Goal: Task Accomplishment & Management: Manage account settings

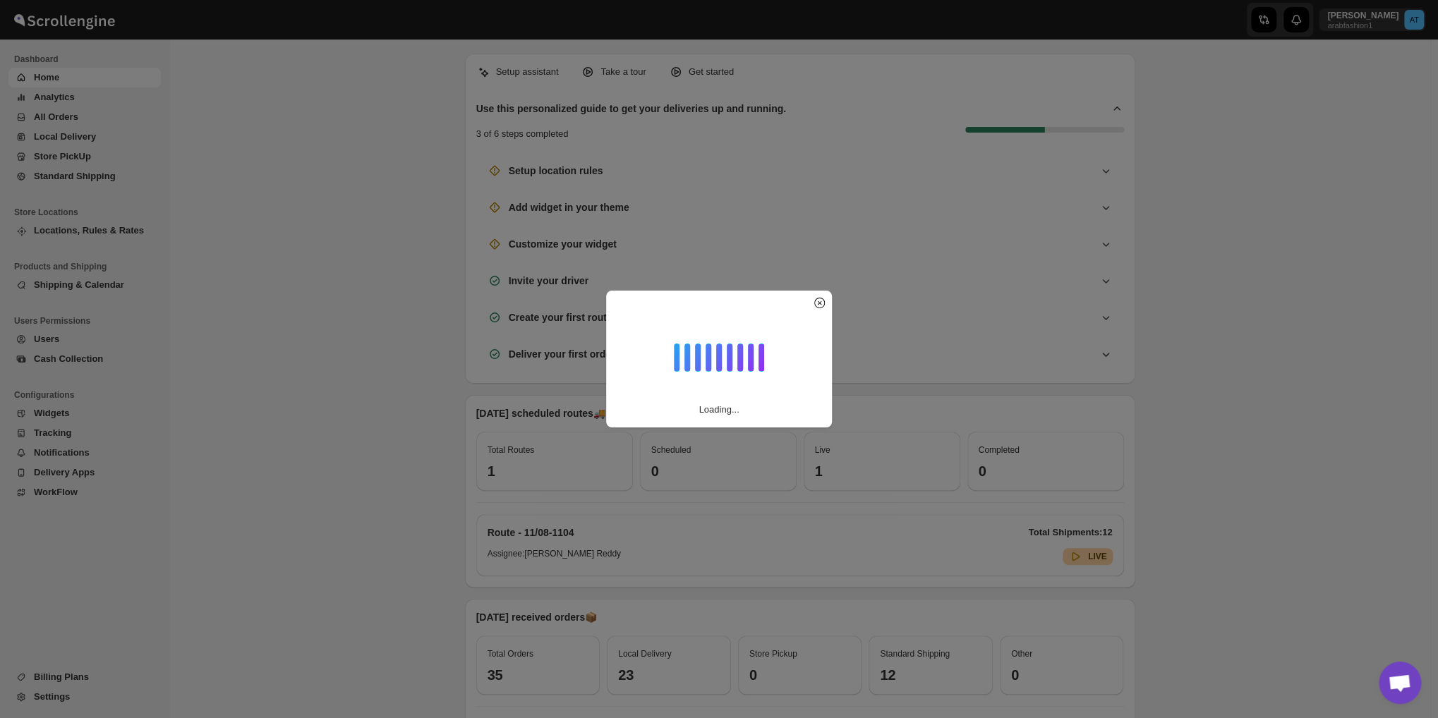
scroll to position [870, 0]
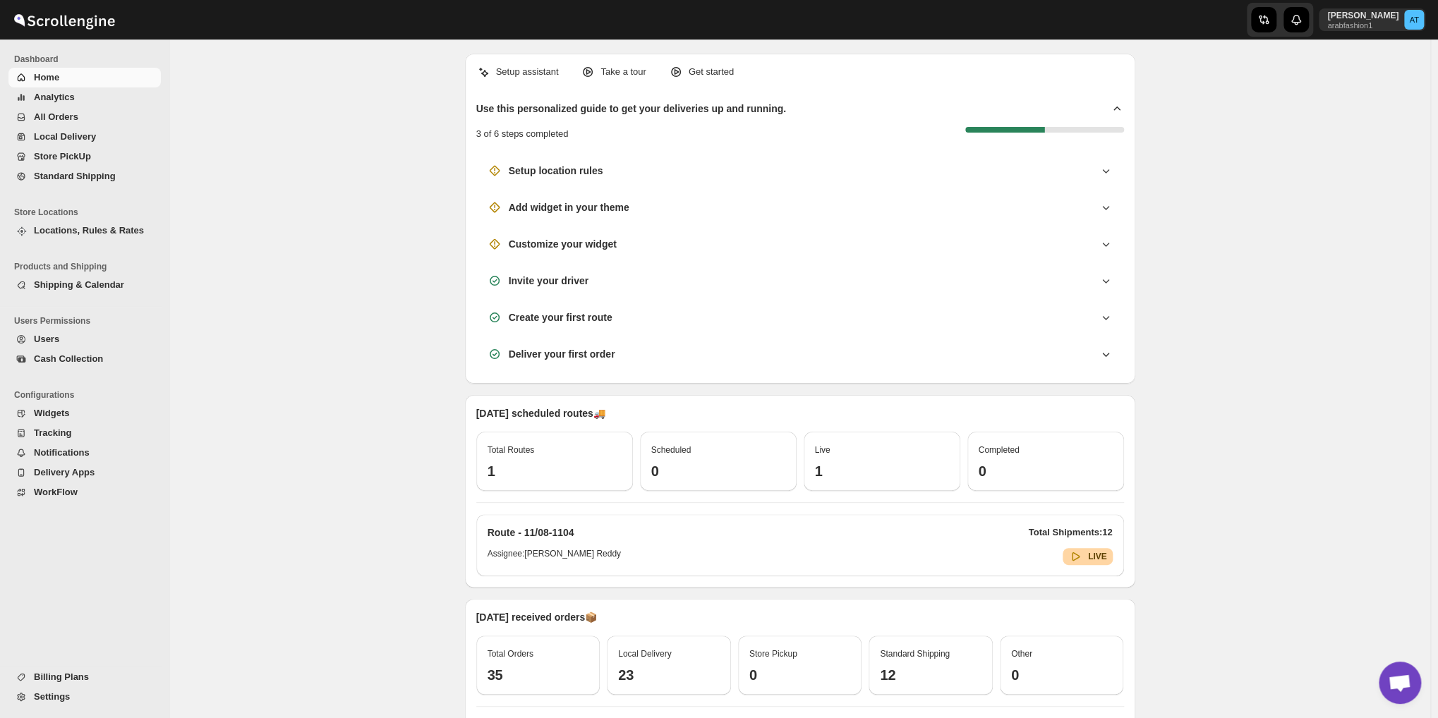
click at [62, 138] on span "Local Delivery" at bounding box center [65, 136] width 62 height 11
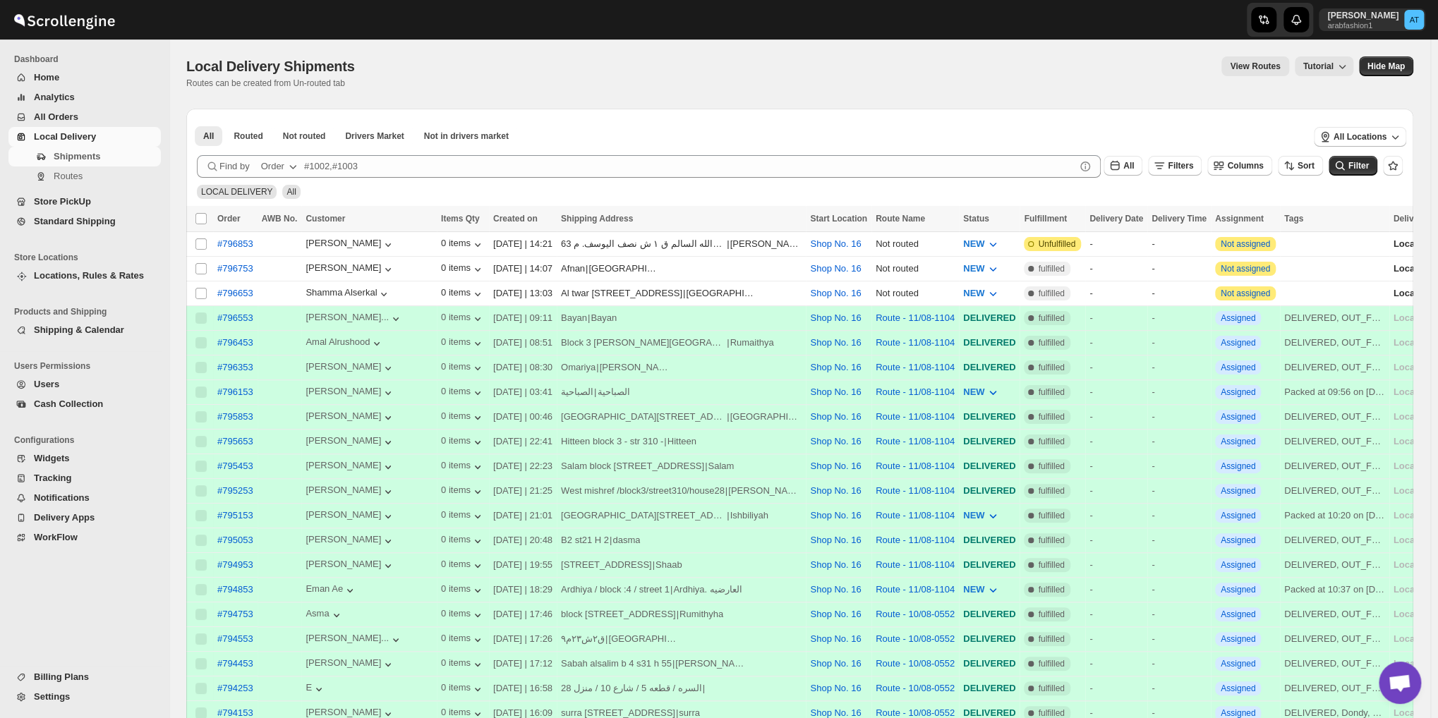
click at [65, 536] on span "WorkFlow" at bounding box center [56, 537] width 44 height 11
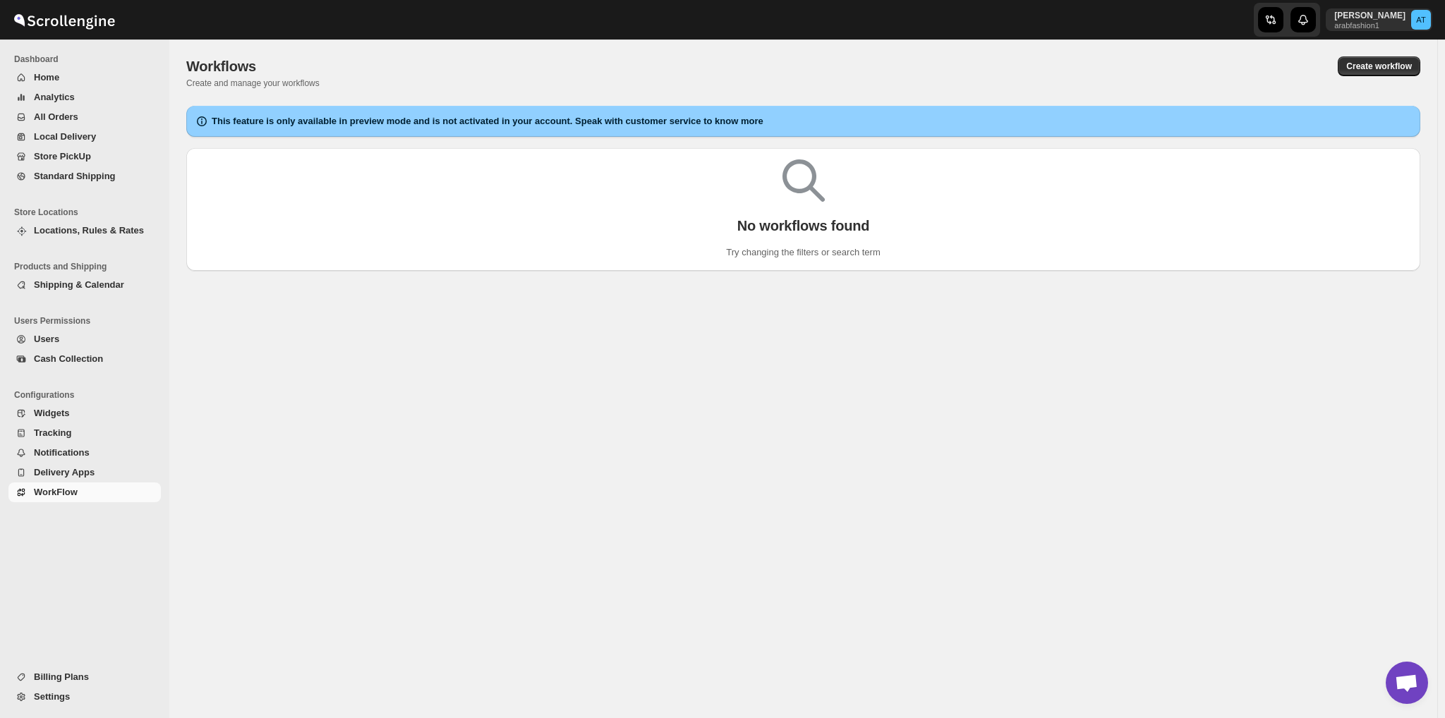
click at [51, 699] on span "Settings" at bounding box center [52, 697] width 36 height 11
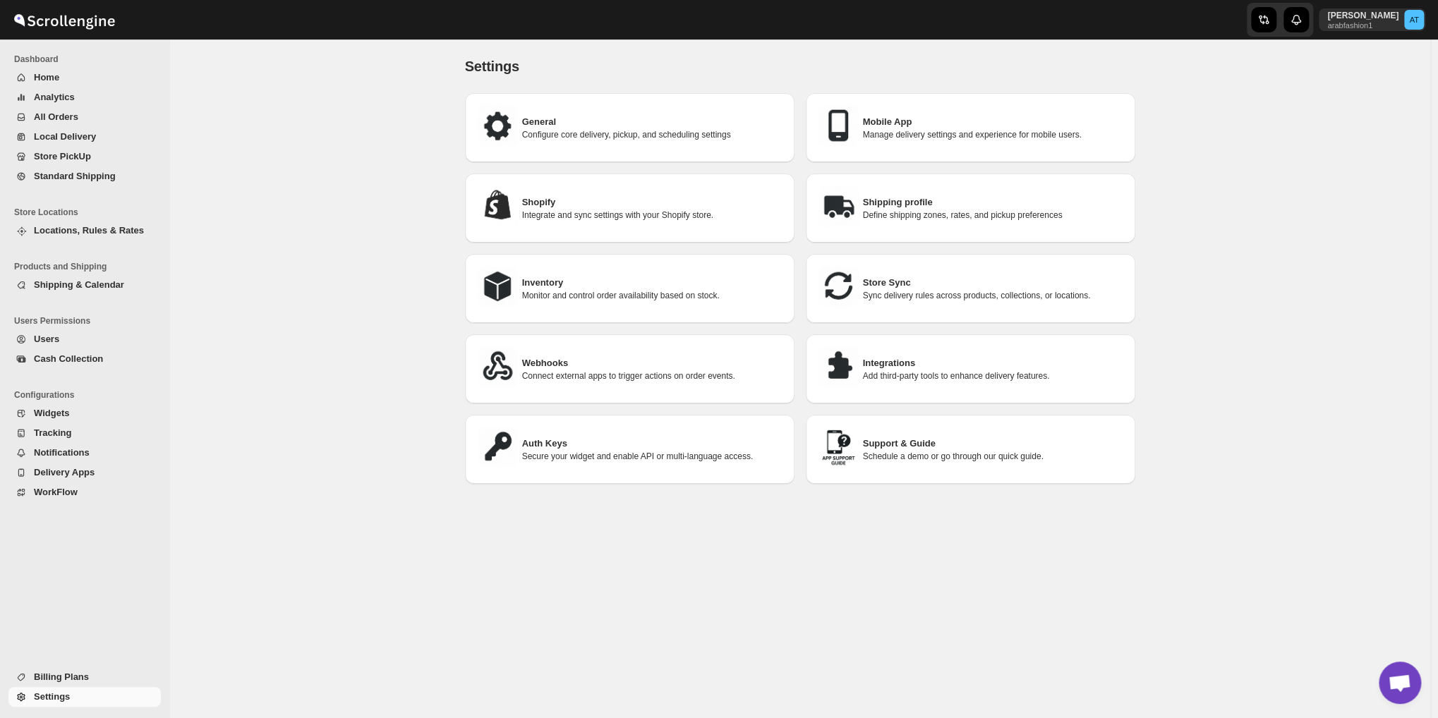
click at [577, 131] on p "Configure core delivery, pickup, and scheduling settings" at bounding box center [652, 134] width 261 height 11
select select "a"
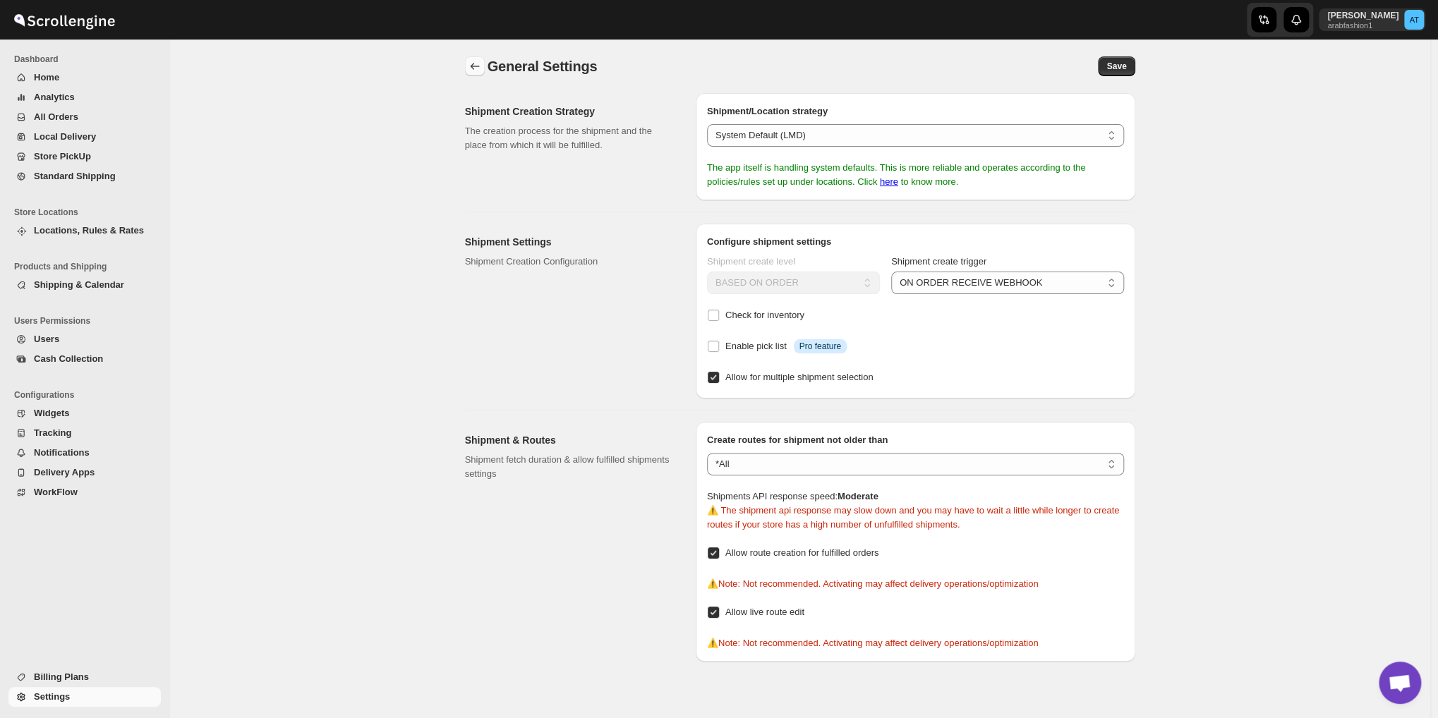
click at [473, 68] on icon "back" at bounding box center [475, 66] width 14 height 14
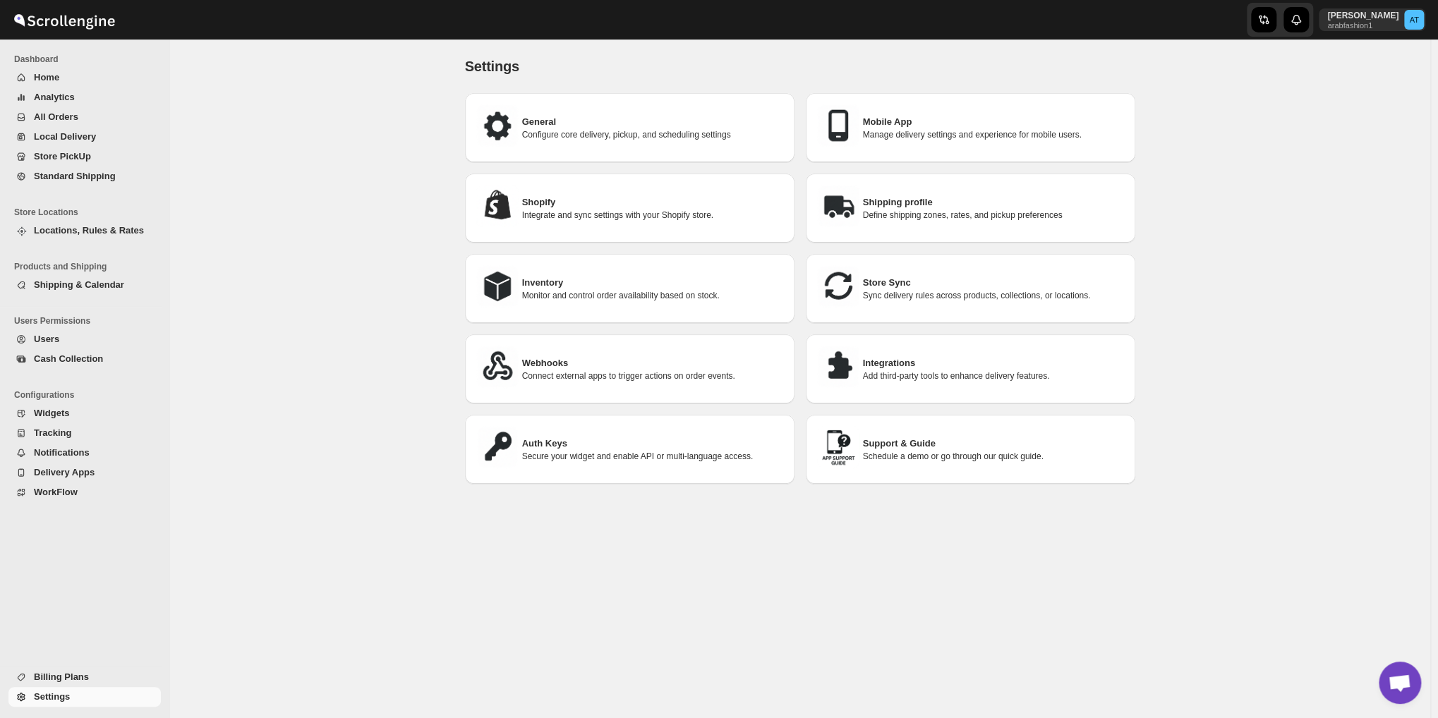
click at [891, 204] on h3 "Shipping profile" at bounding box center [993, 203] width 261 height 14
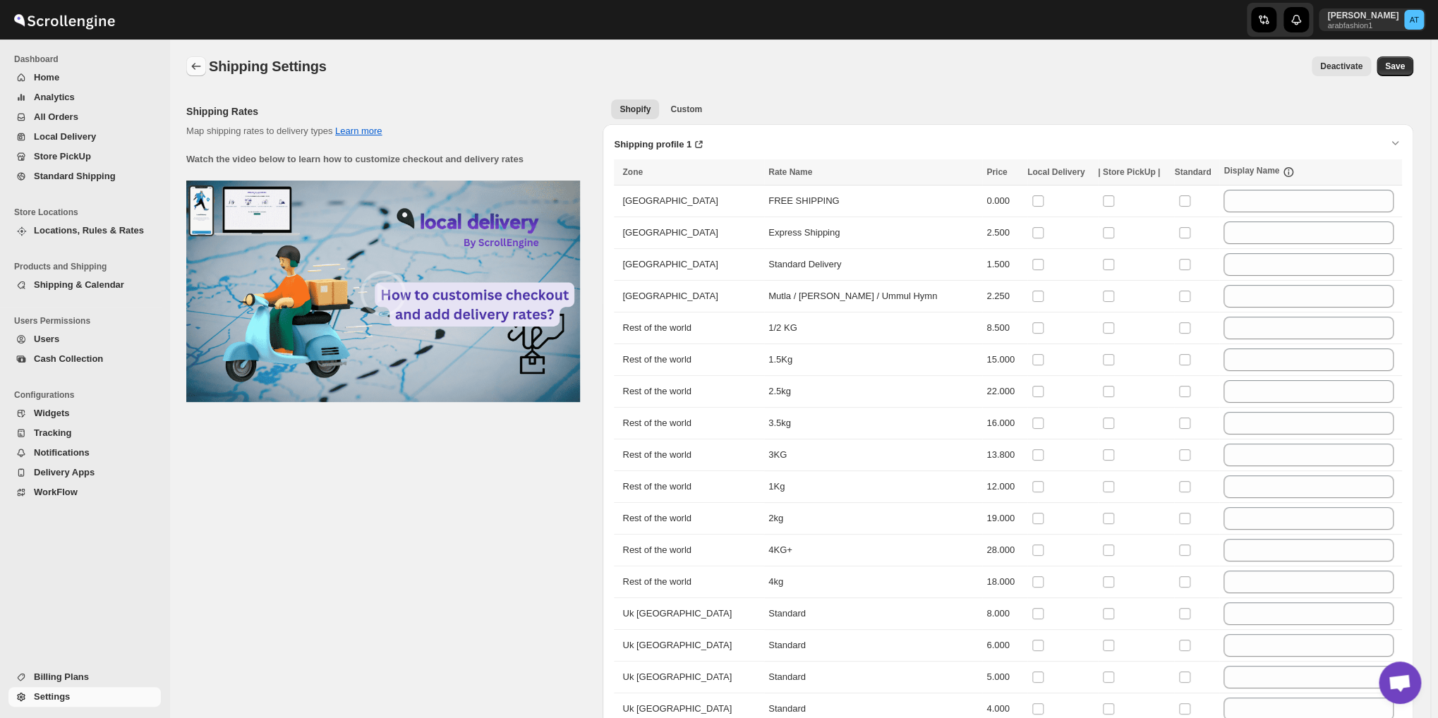
click at [193, 66] on icon "back" at bounding box center [196, 66] width 9 height 7
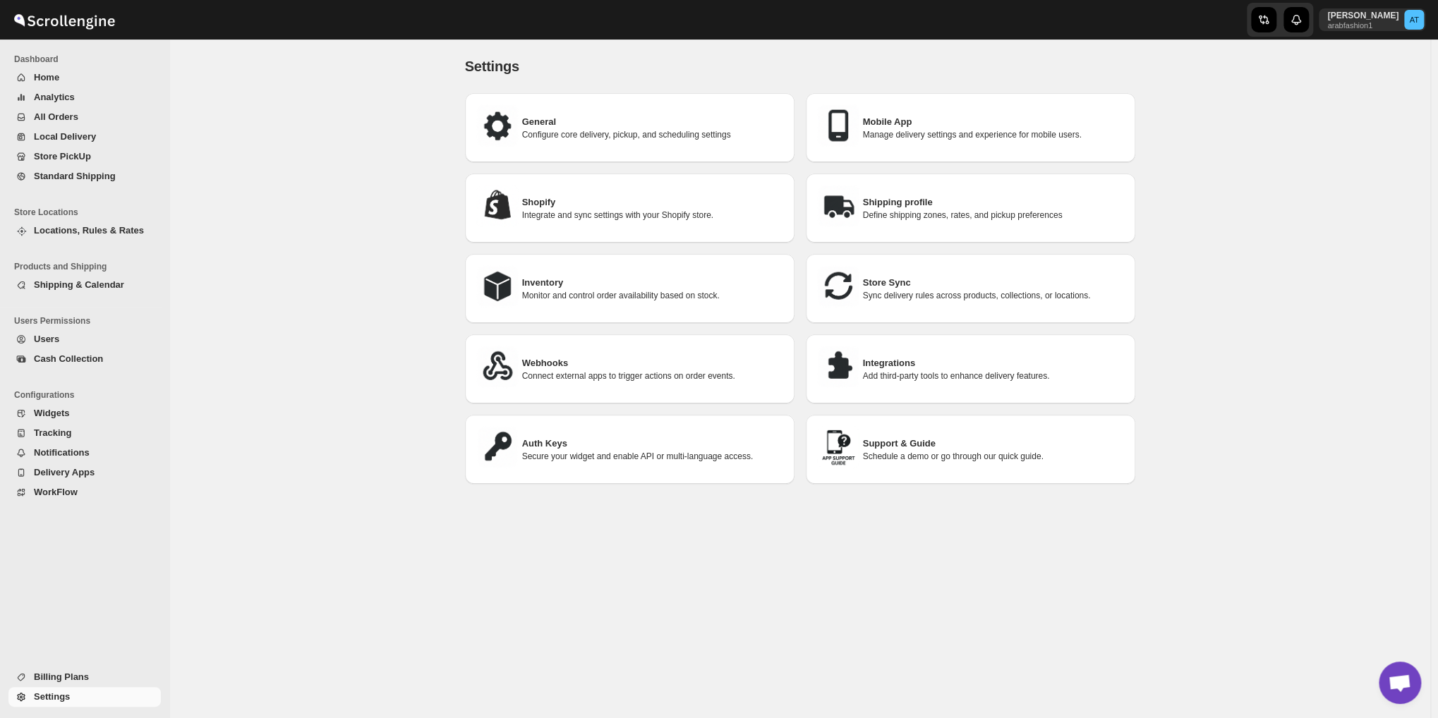
click at [639, 136] on p "Configure core delivery, pickup, and scheduling settings" at bounding box center [652, 134] width 261 height 11
select select "a"
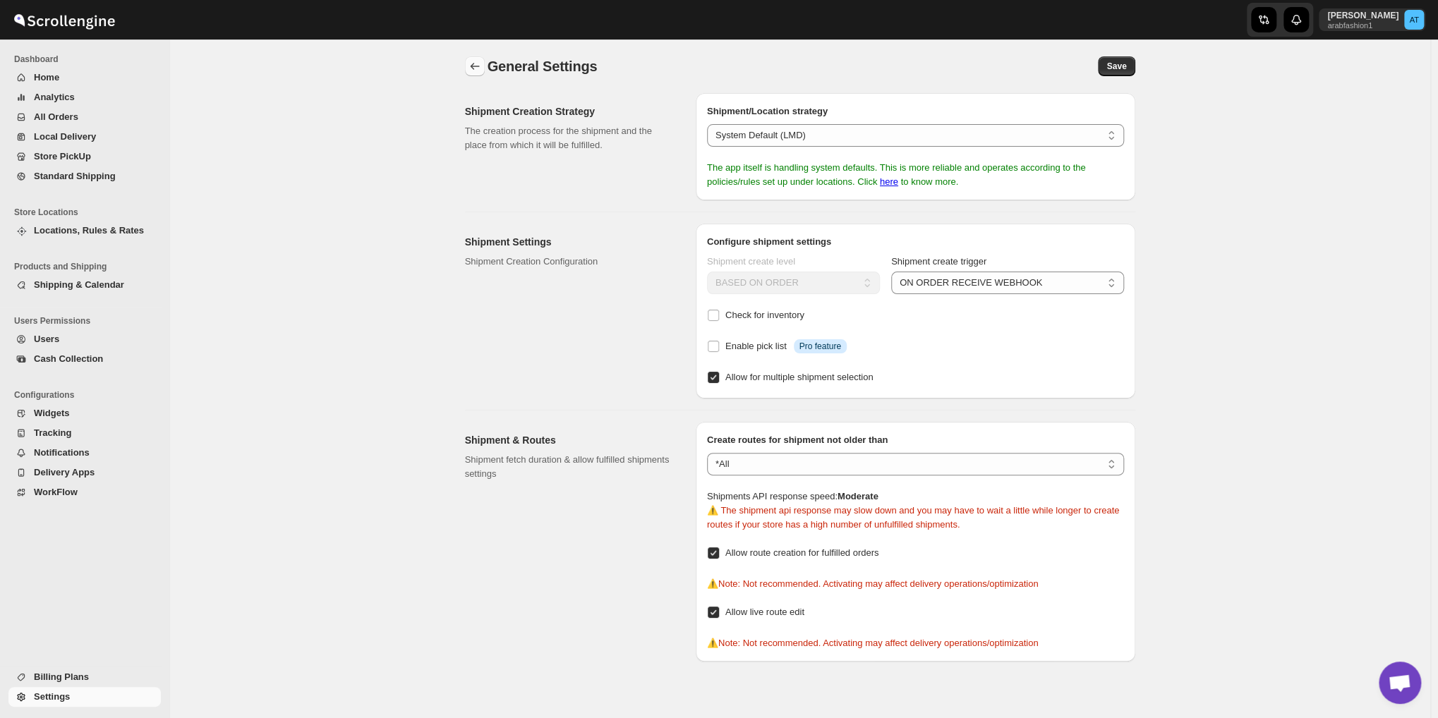
click at [484, 59] on button "back" at bounding box center [475, 66] width 20 height 20
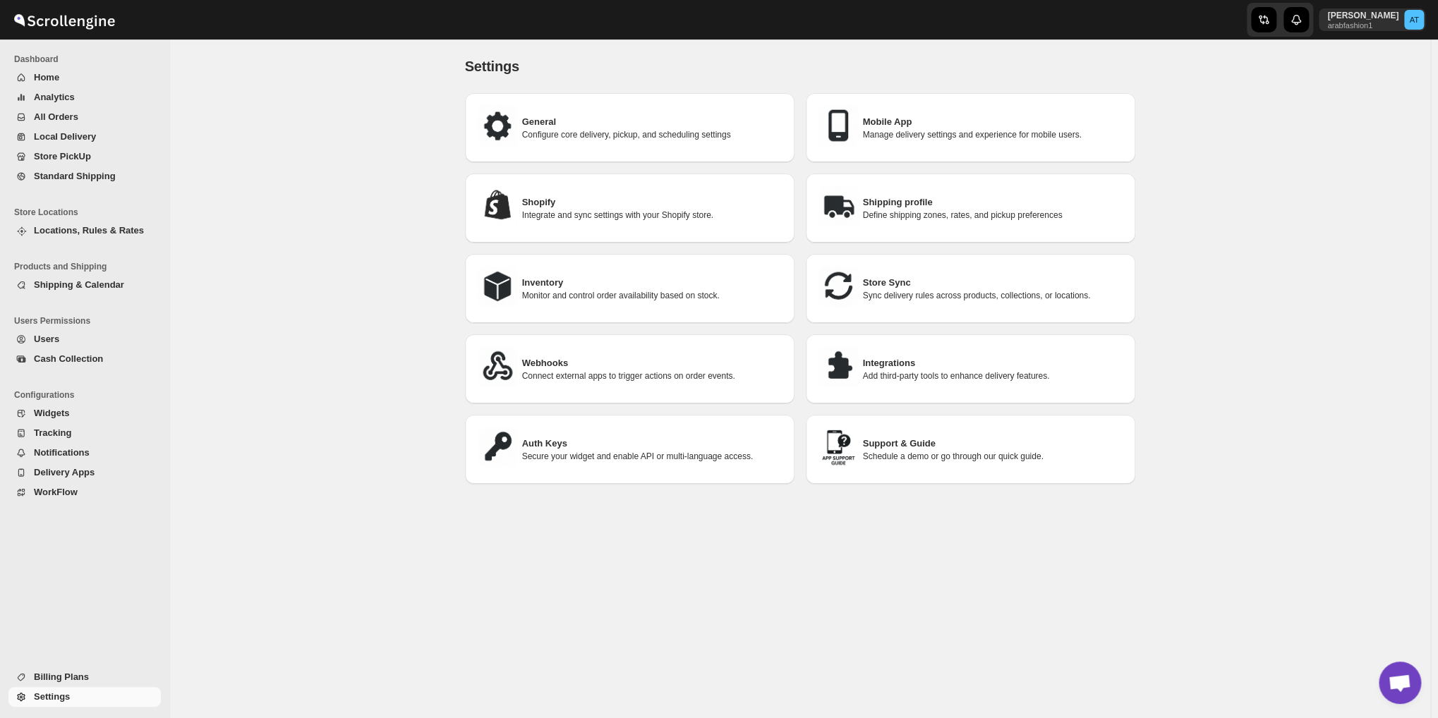
click at [856, 362] on img at bounding box center [838, 367] width 42 height 42
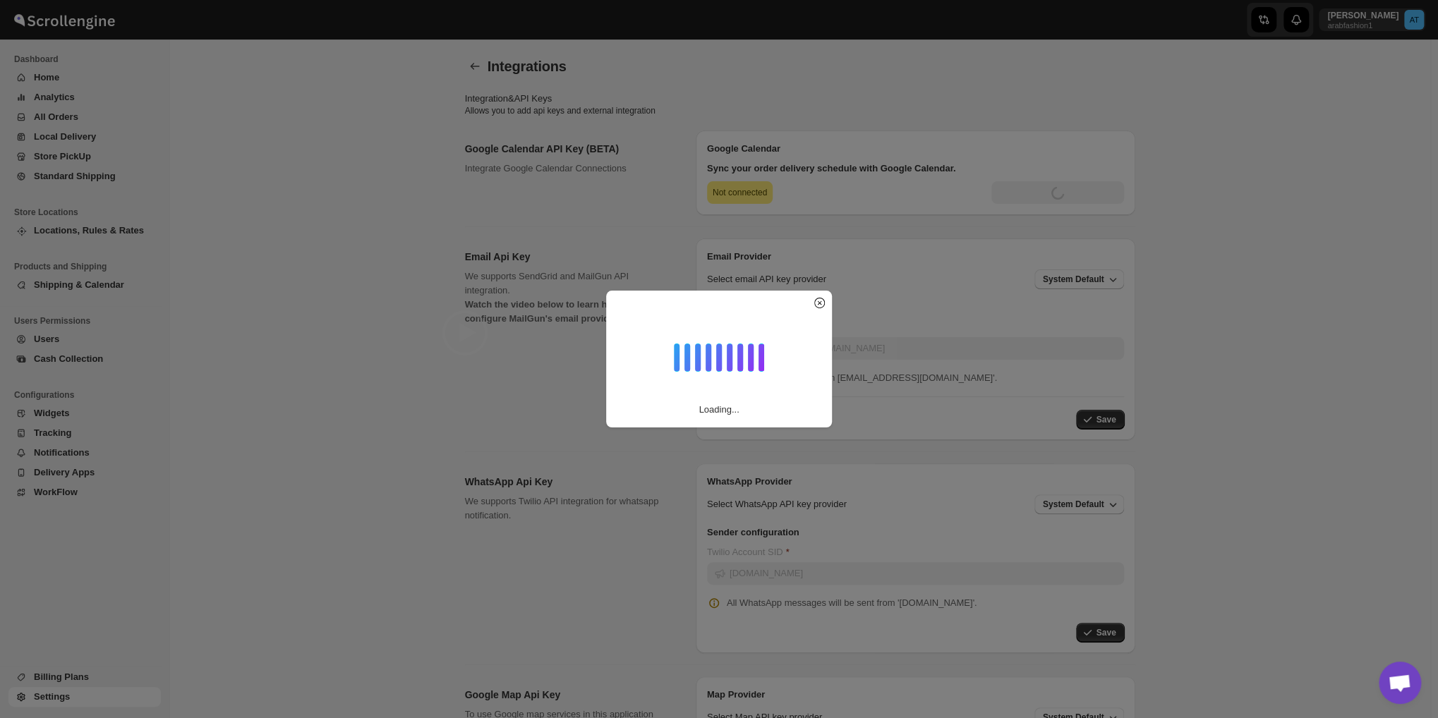
type input "[SECURITY_DATA]"
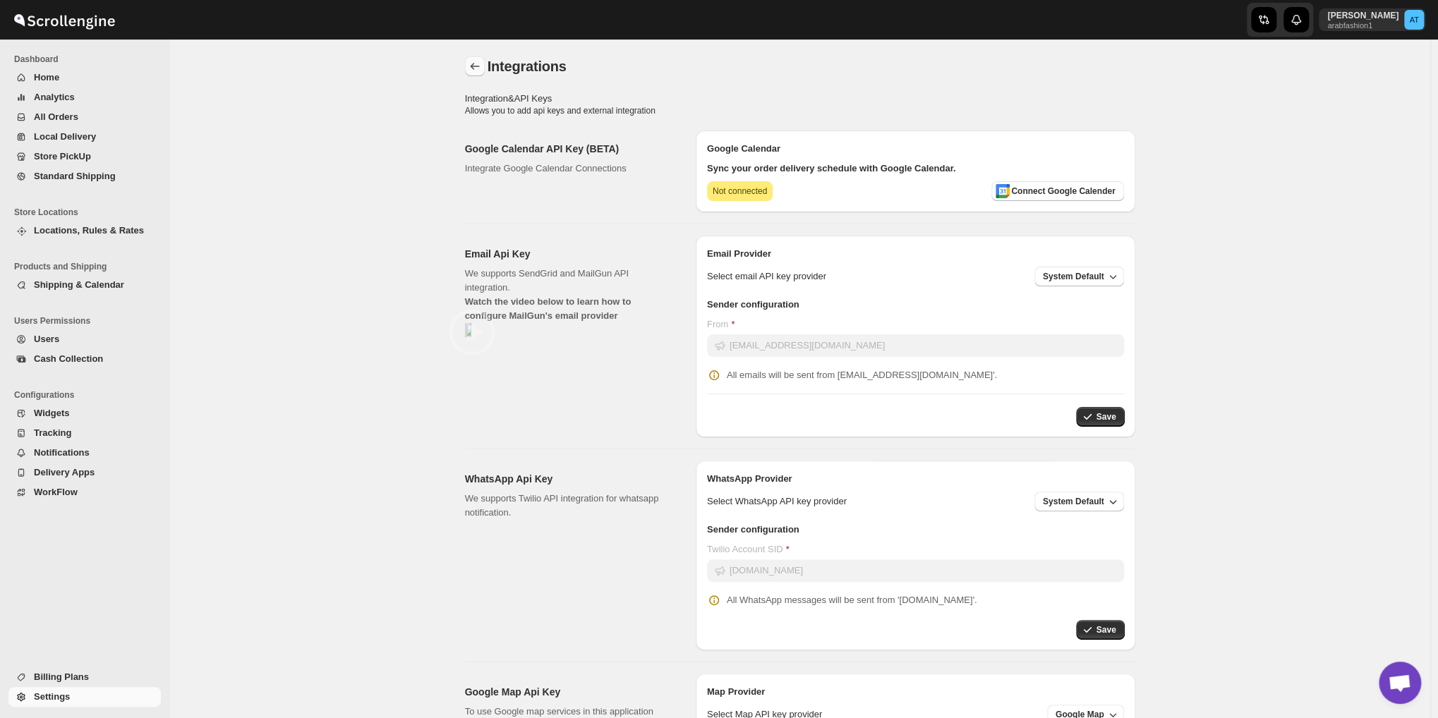
click at [474, 65] on icon "back" at bounding box center [475, 66] width 14 height 14
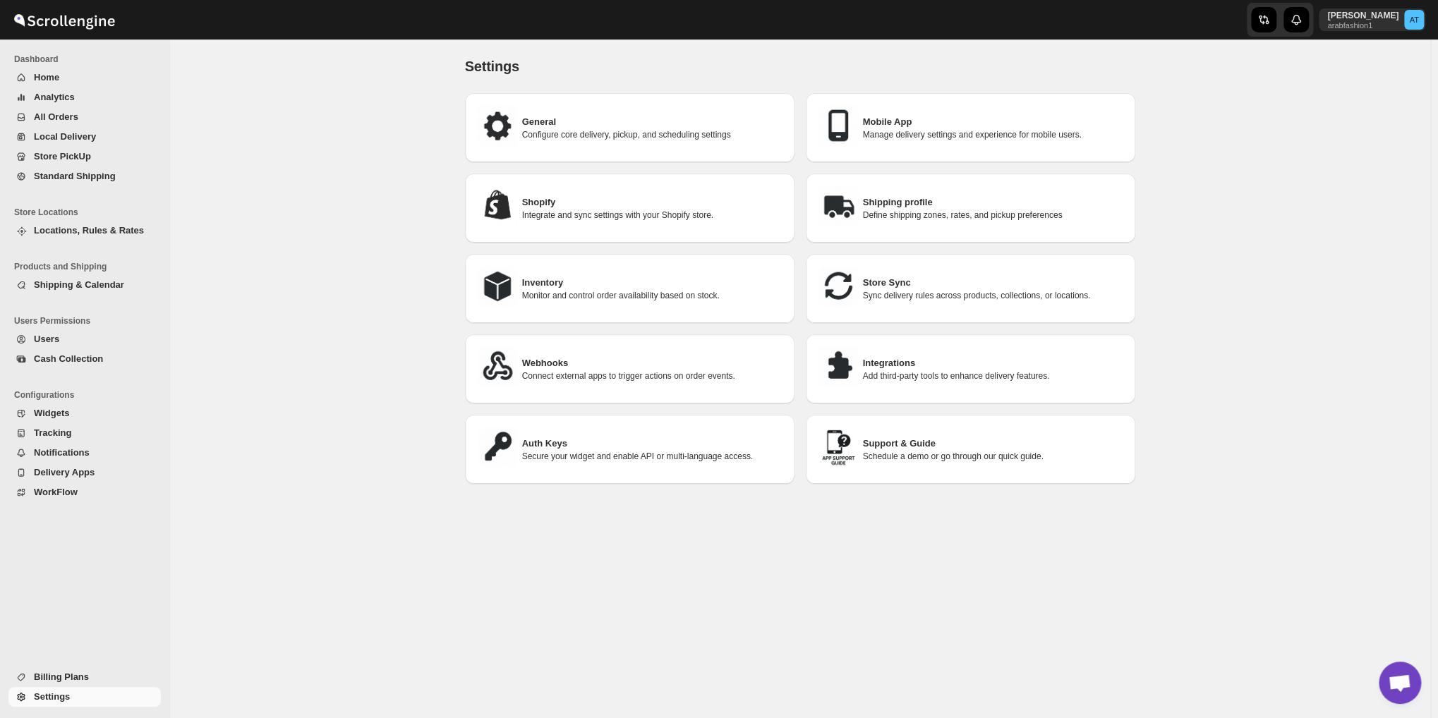
click at [554, 204] on h3 "Shopify" at bounding box center [652, 203] width 261 height 14
select select "SHIPMENT_DELIVERED"
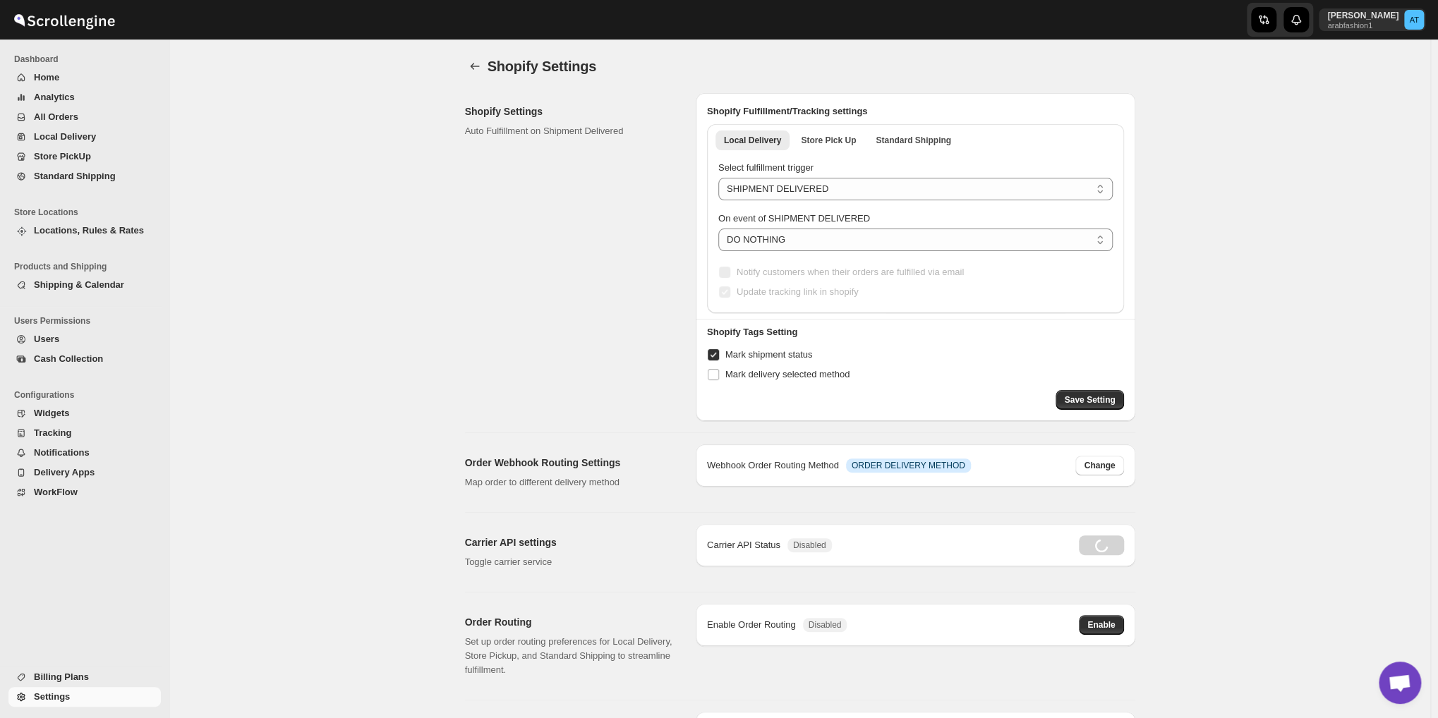
radio input "true"
click at [480, 67] on icon "back" at bounding box center [475, 66] width 14 height 14
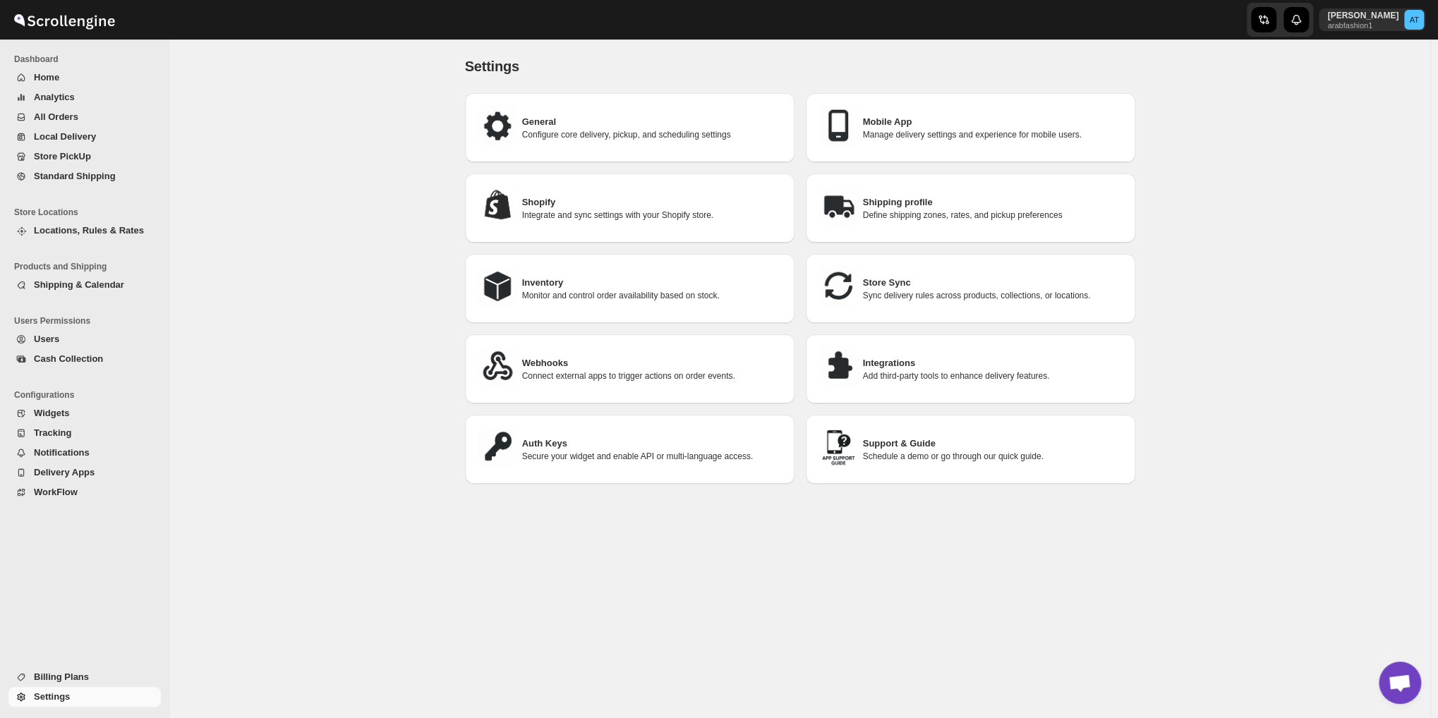
click at [531, 124] on h3 "General" at bounding box center [652, 122] width 261 height 14
select select "a"
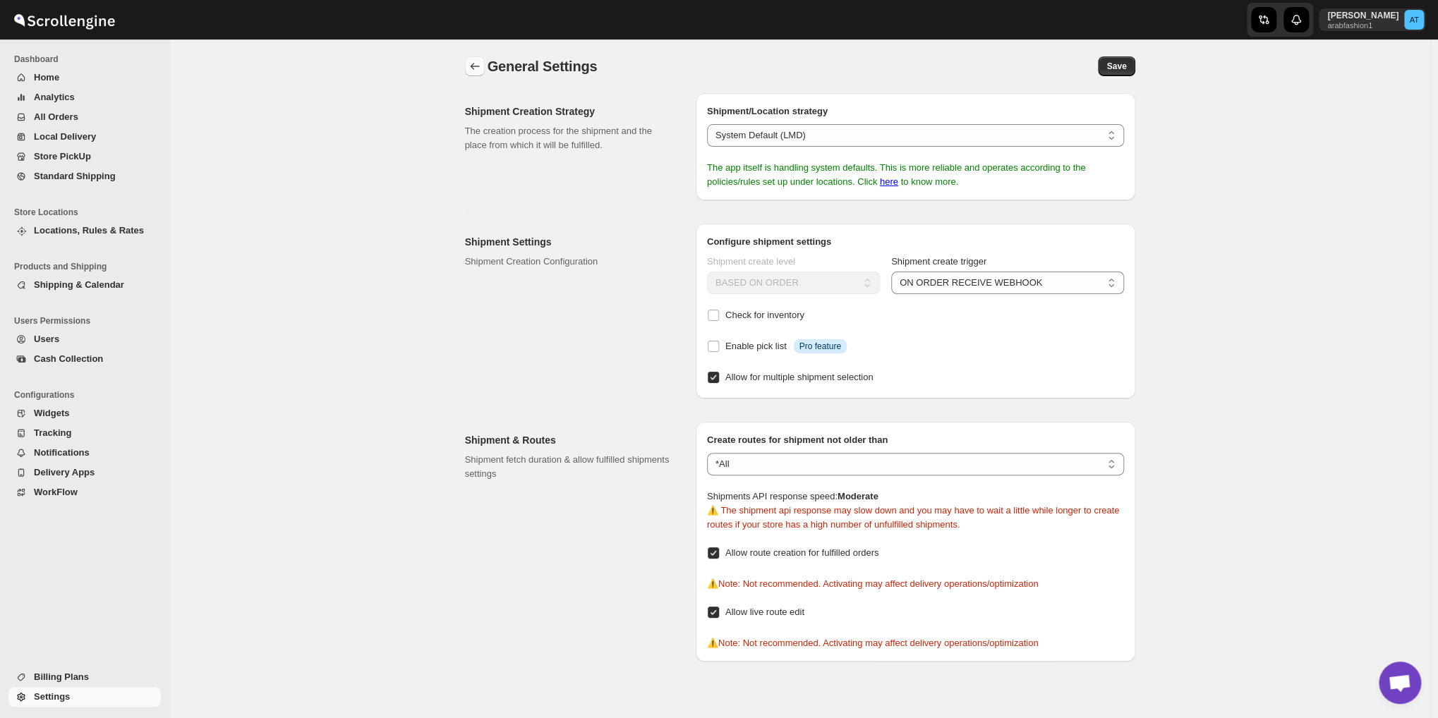
click at [479, 73] on button "back" at bounding box center [475, 66] width 20 height 20
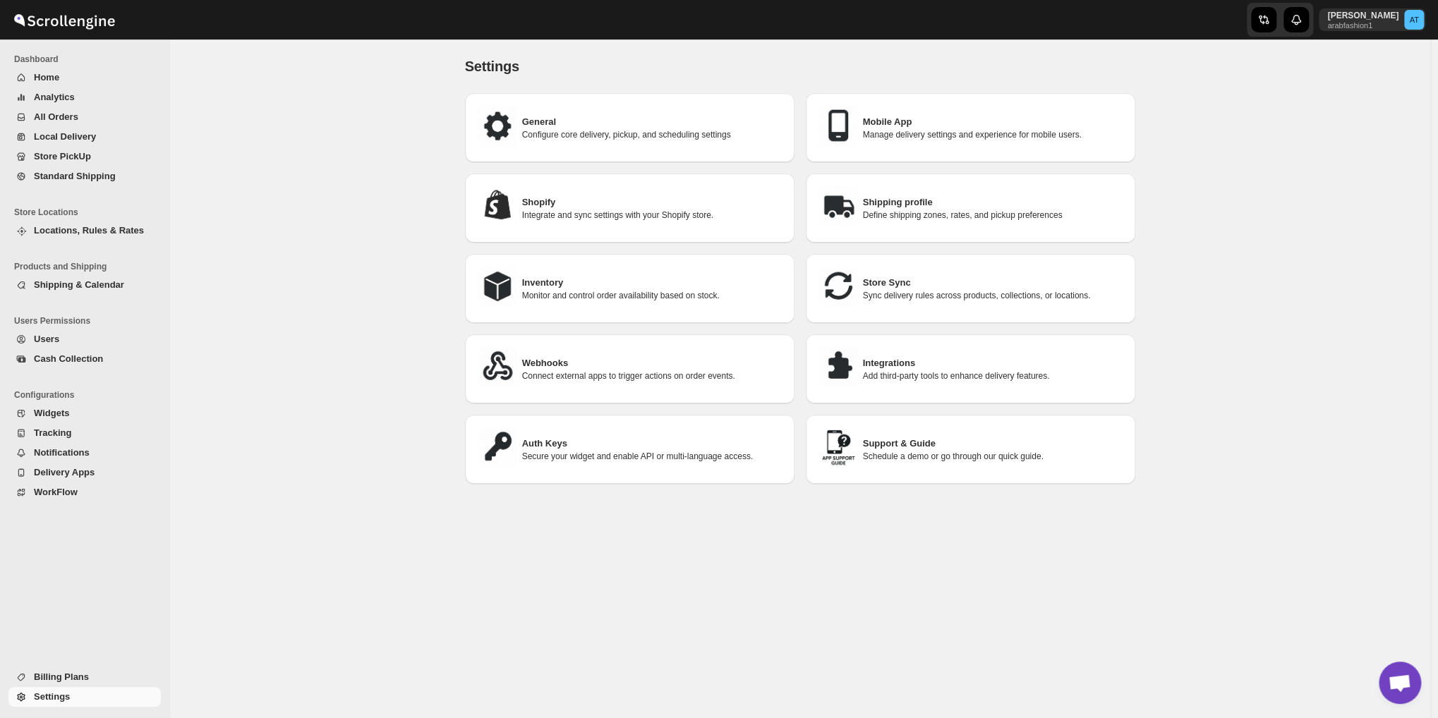
click at [571, 357] on h3 "Webhooks" at bounding box center [652, 363] width 261 height 14
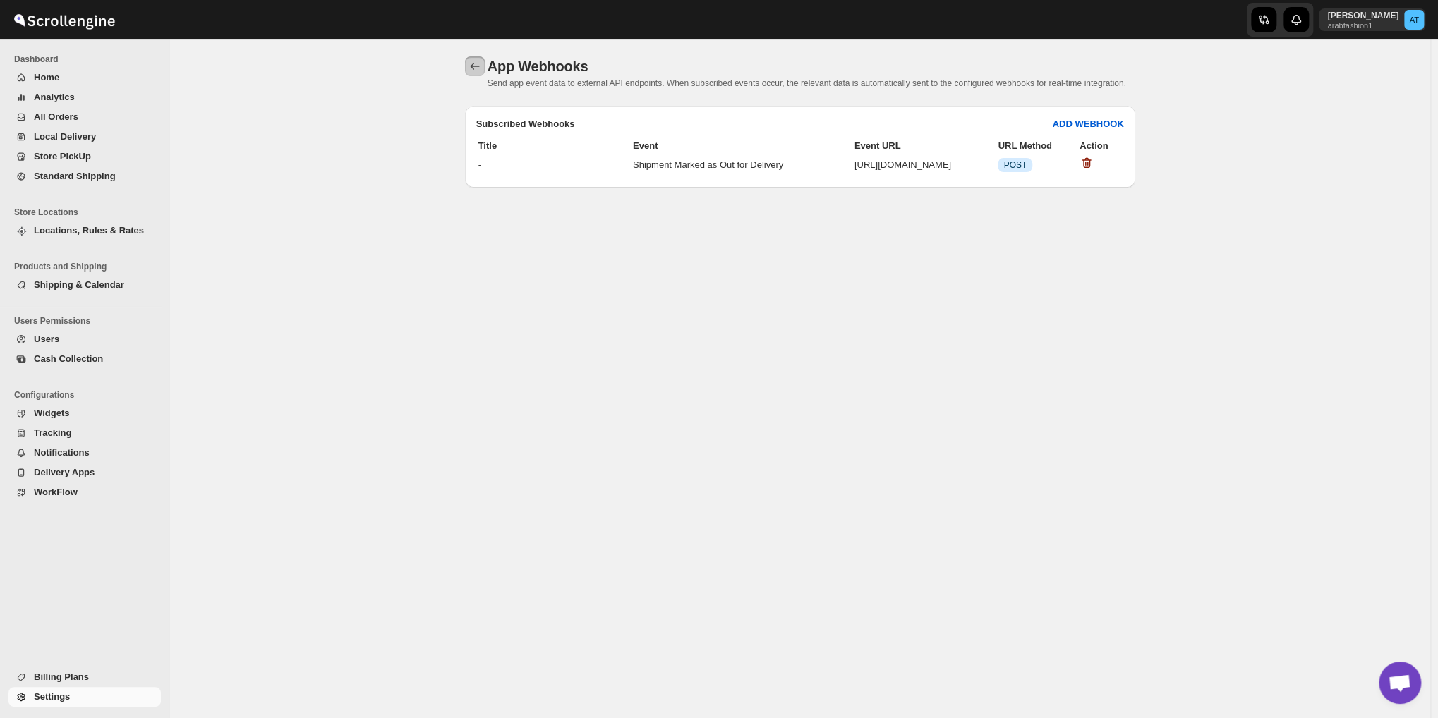
click at [482, 71] on icon "back" at bounding box center [475, 66] width 14 height 14
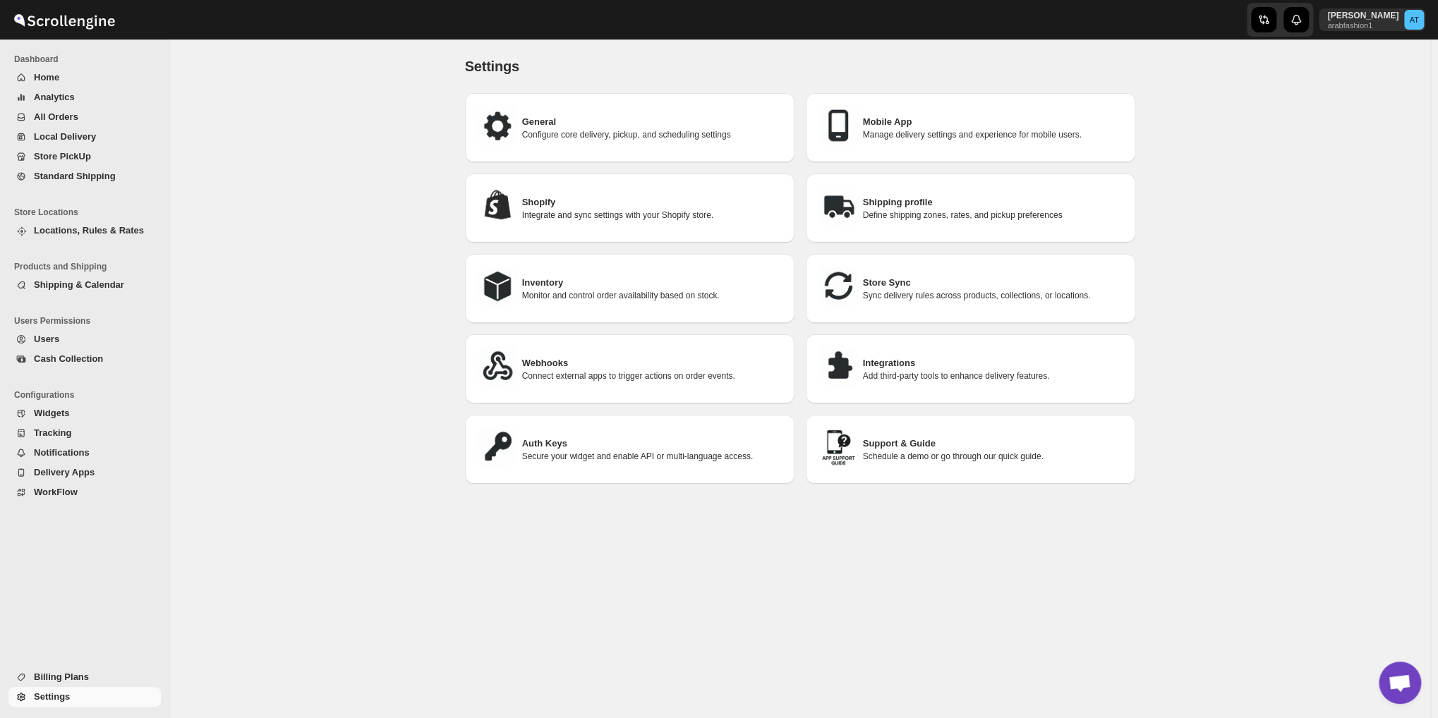
click at [555, 437] on h3 "Auth Keys" at bounding box center [652, 444] width 261 height 14
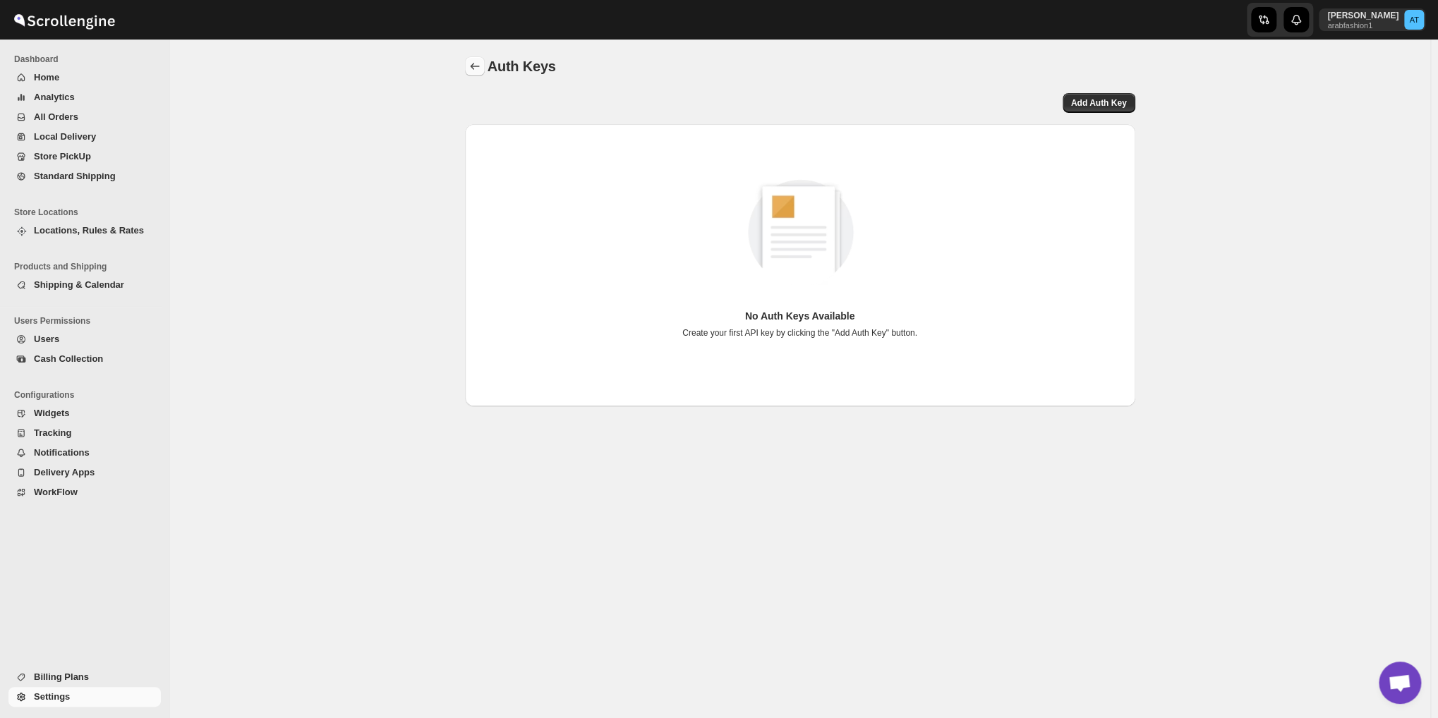
click at [485, 64] on button "back" at bounding box center [475, 66] width 20 height 20
